Goal: Information Seeking & Learning: Learn about a topic

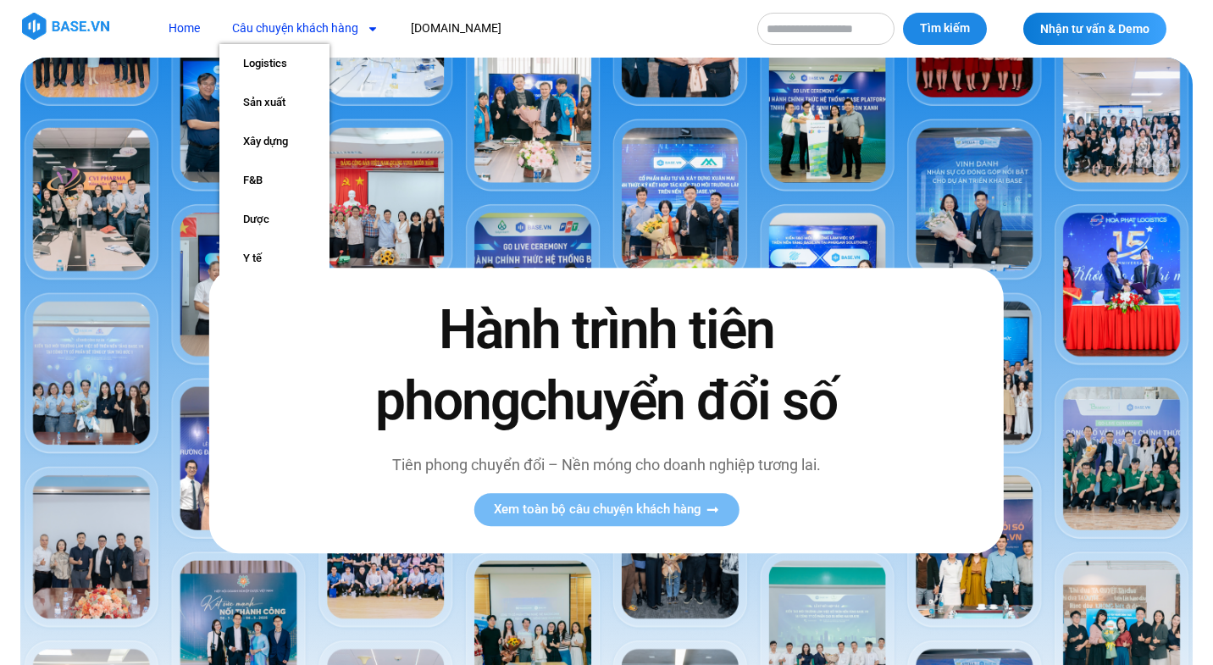
click at [328, 27] on link "Câu chuyện khách hàng" at bounding box center [305, 28] width 172 height 31
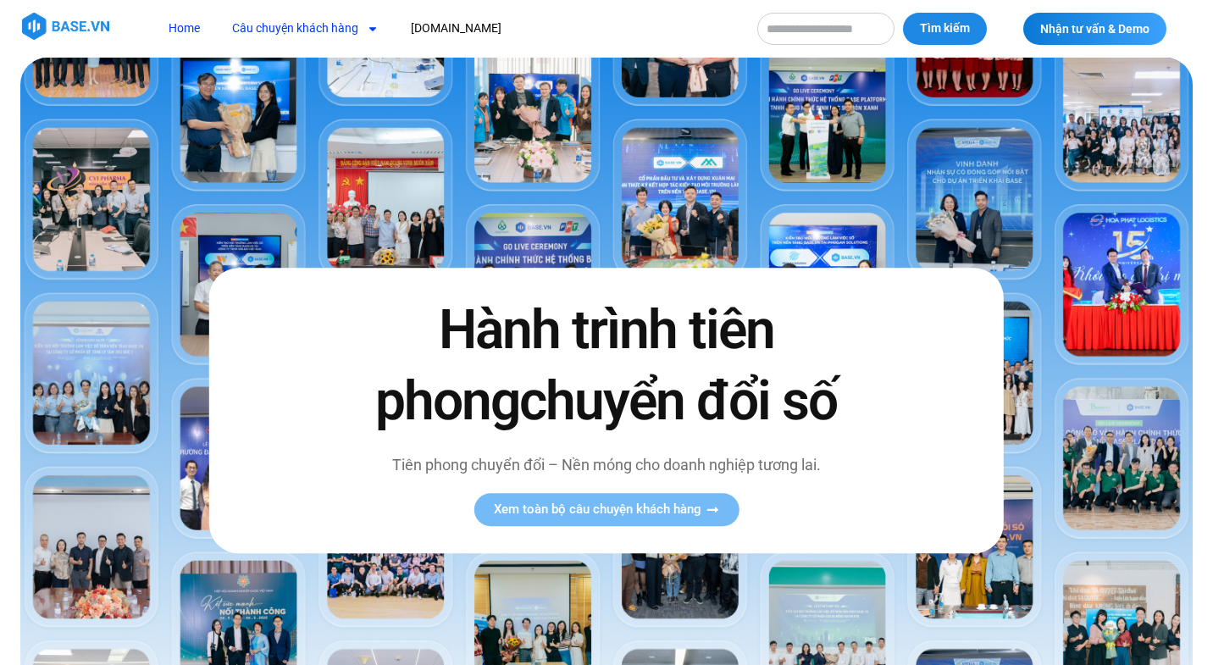
click at [328, 27] on link "Câu chuyện khách hàng" at bounding box center [305, 28] width 172 height 31
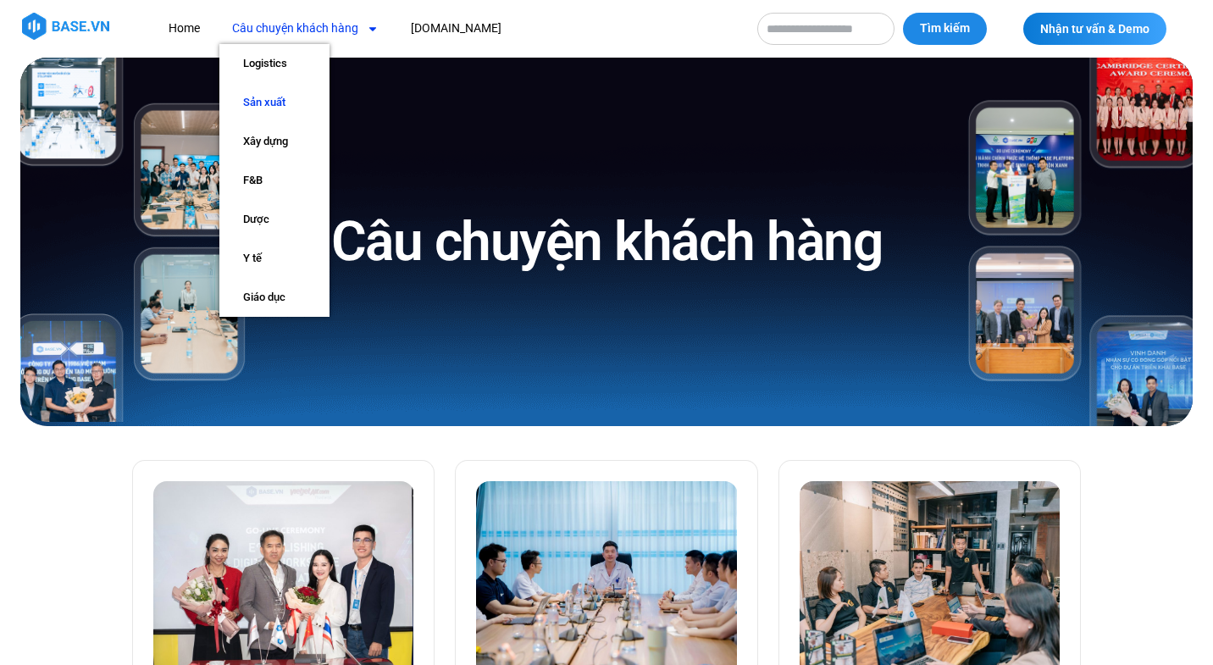
click at [272, 98] on link "Sản xuất" at bounding box center [274, 102] width 110 height 39
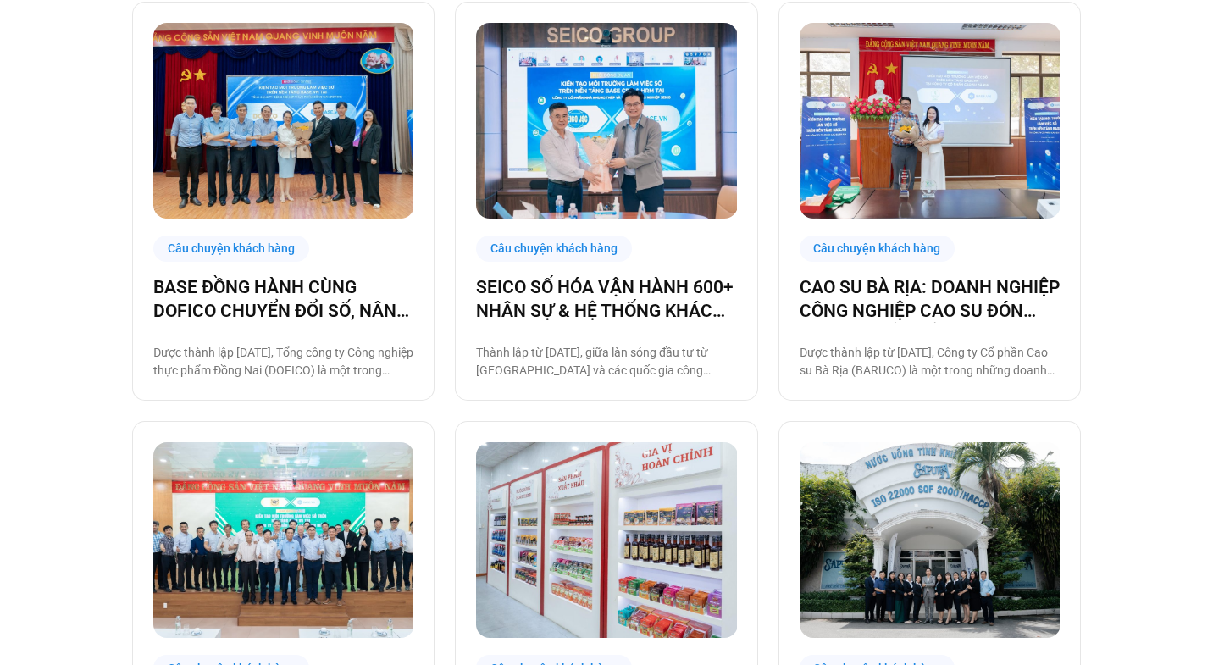
scroll to position [1160, 0]
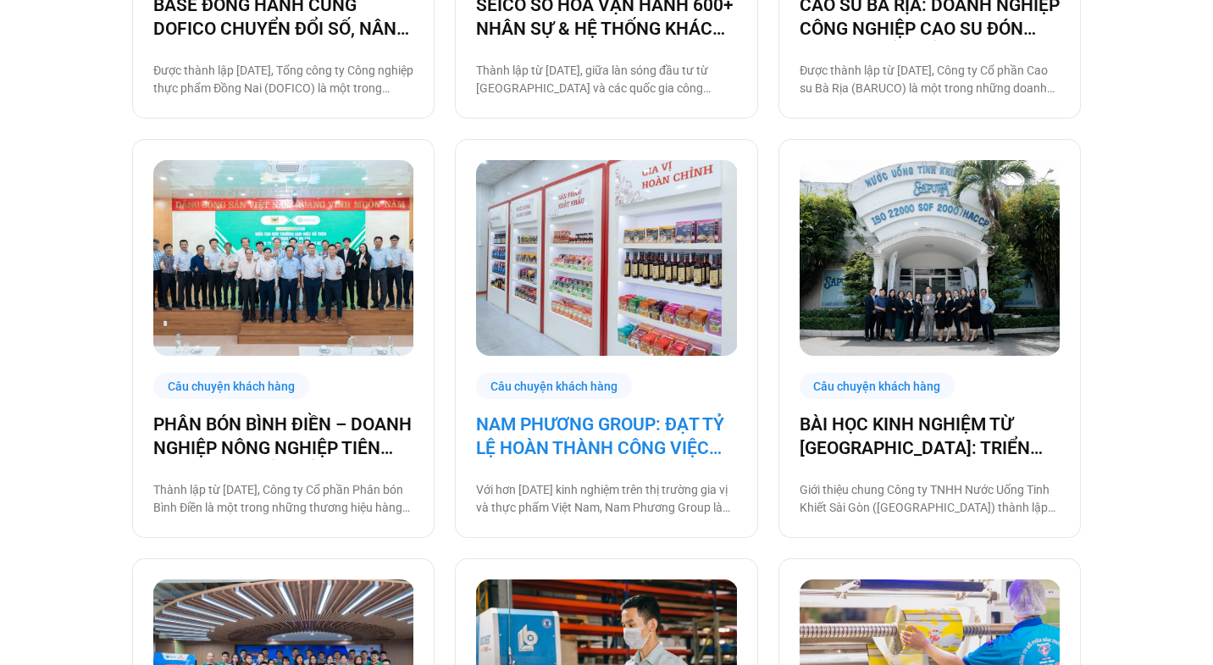
click at [614, 447] on link "NAM PHƯƠNG GROUP: ĐẠT TỶ LỆ HOÀN THÀNH CÔNG VIỆC ĐÚNG HẠN TỚI 93% NHỜ BASE PLAT…" at bounding box center [606, 436] width 260 height 47
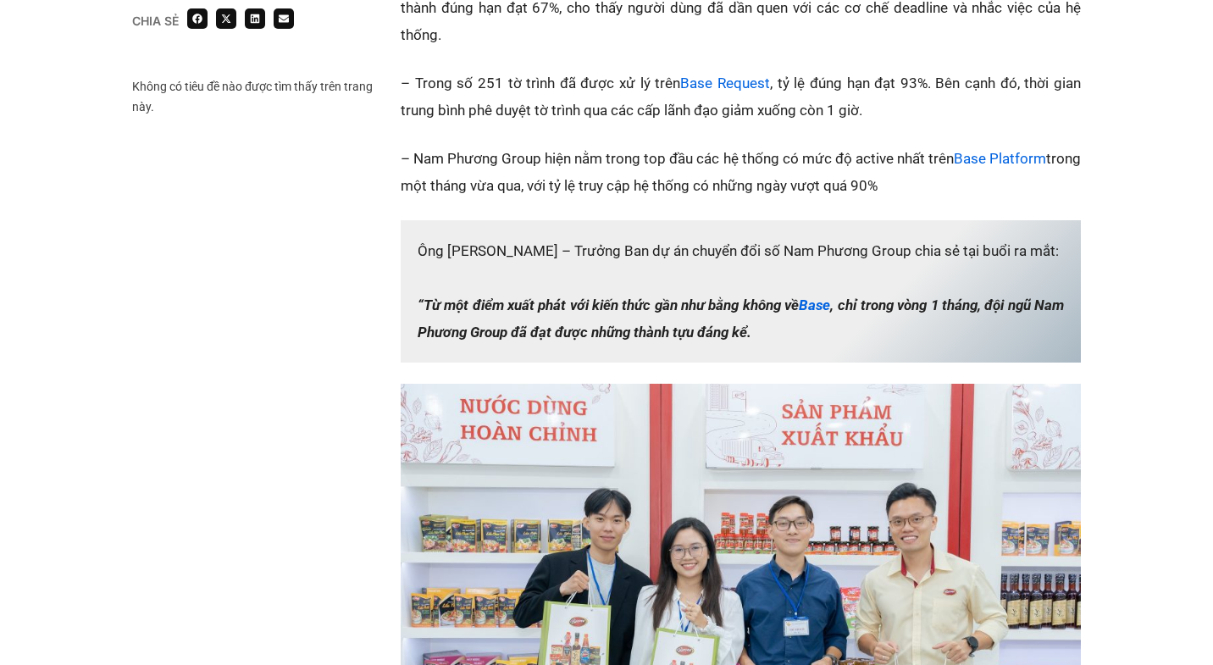
scroll to position [1853, 0]
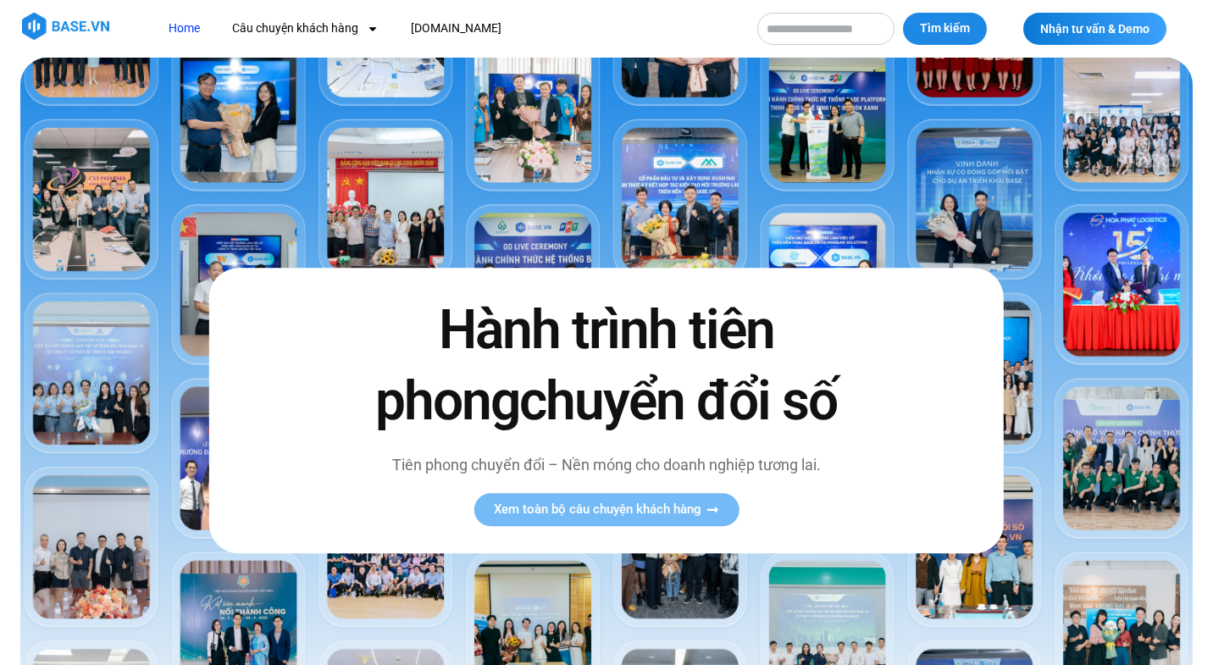
click at [835, 34] on input "Tìm kiếm" at bounding box center [825, 29] width 137 height 32
type input "****"
click at [903, 13] on button "Tìm kiếm" at bounding box center [945, 29] width 84 height 32
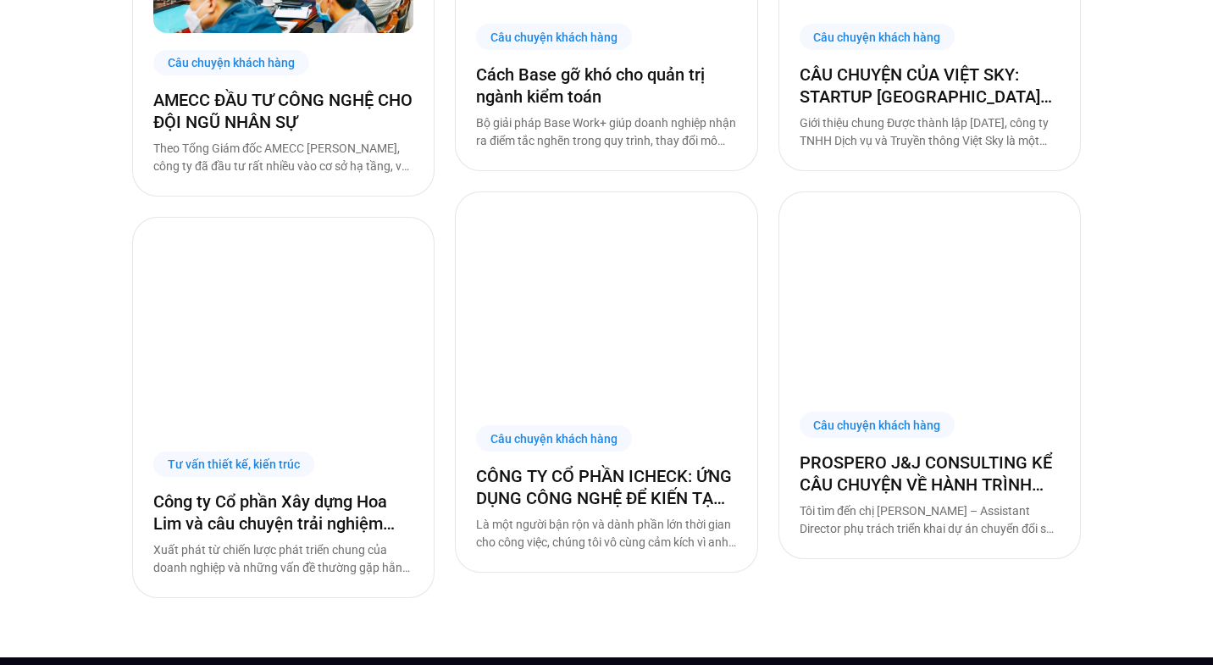
scroll to position [466, 0]
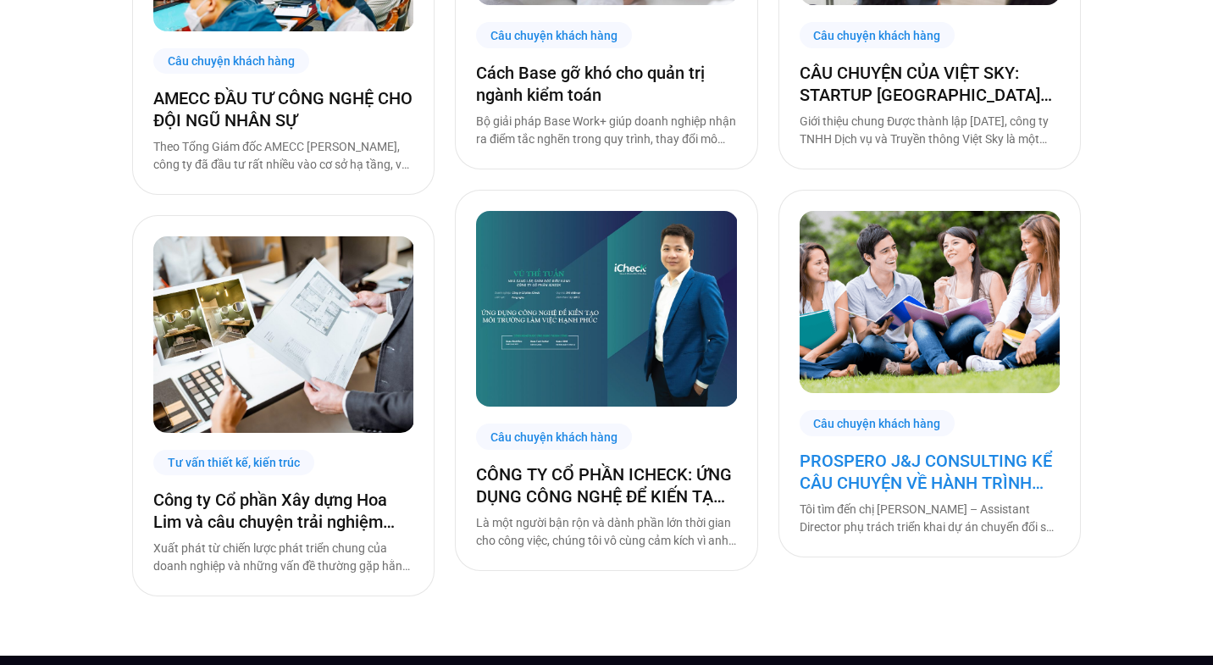
click at [964, 463] on link "PROSPERO J&J CONSULTING KỂ CÂU CHUYỆN VỀ HÀNH TRÌNH CHUYỂN ĐỔI SỐ CÙNG BASE" at bounding box center [930, 472] width 260 height 44
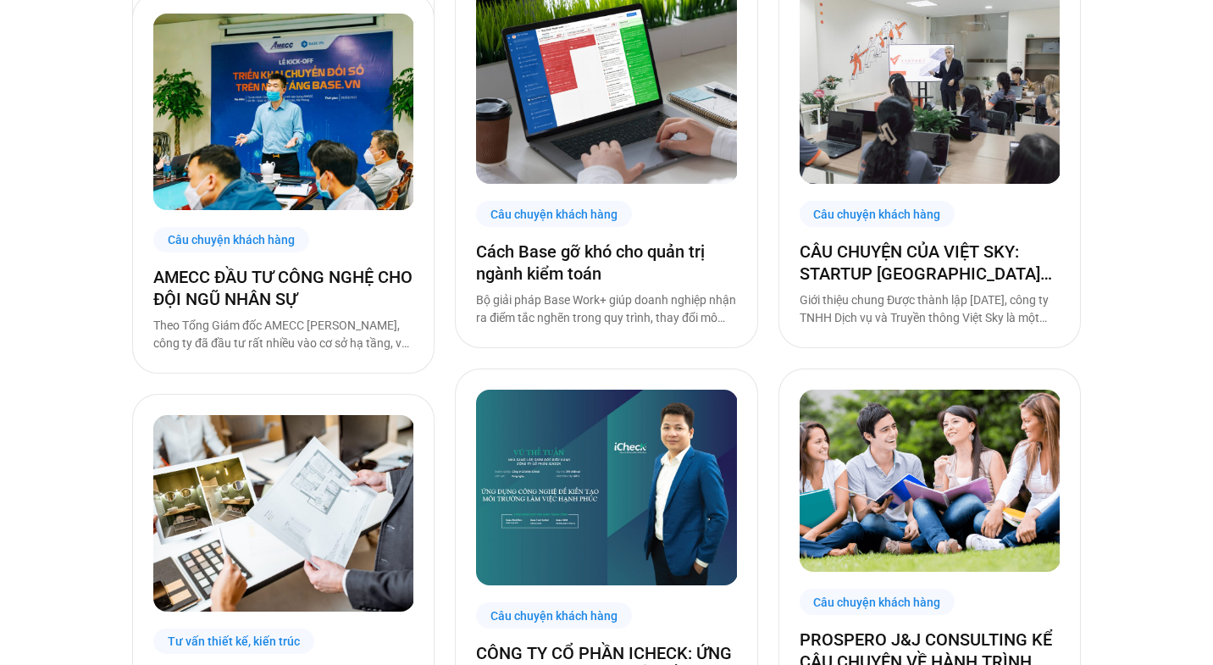
scroll to position [0, 0]
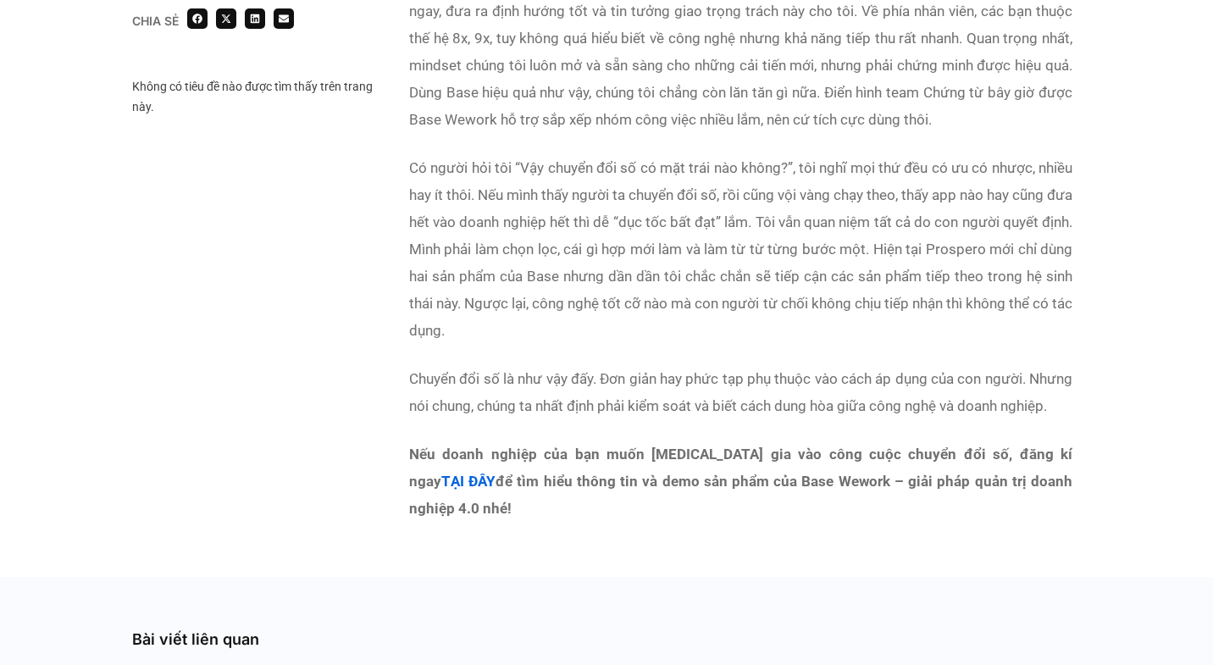
scroll to position [3231, 0]
